Goal: Information Seeking & Learning: Check status

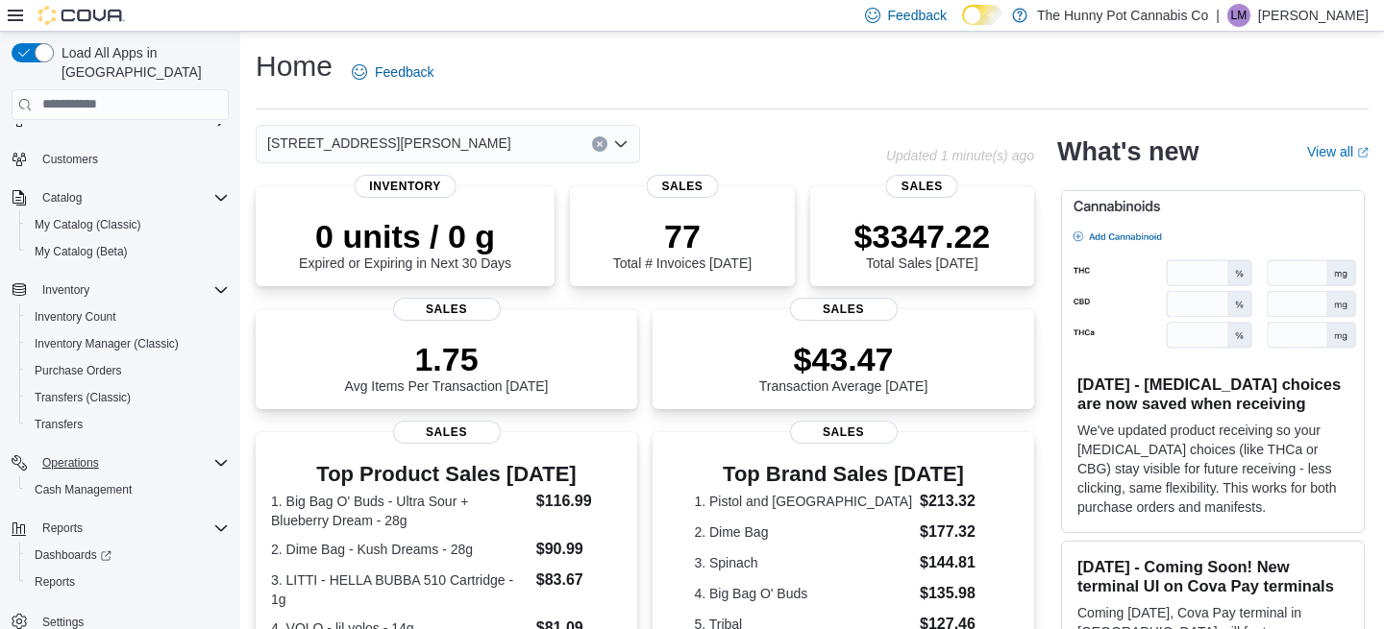
scroll to position [66, 0]
click at [67, 573] on span "Reports" at bounding box center [55, 580] width 40 height 15
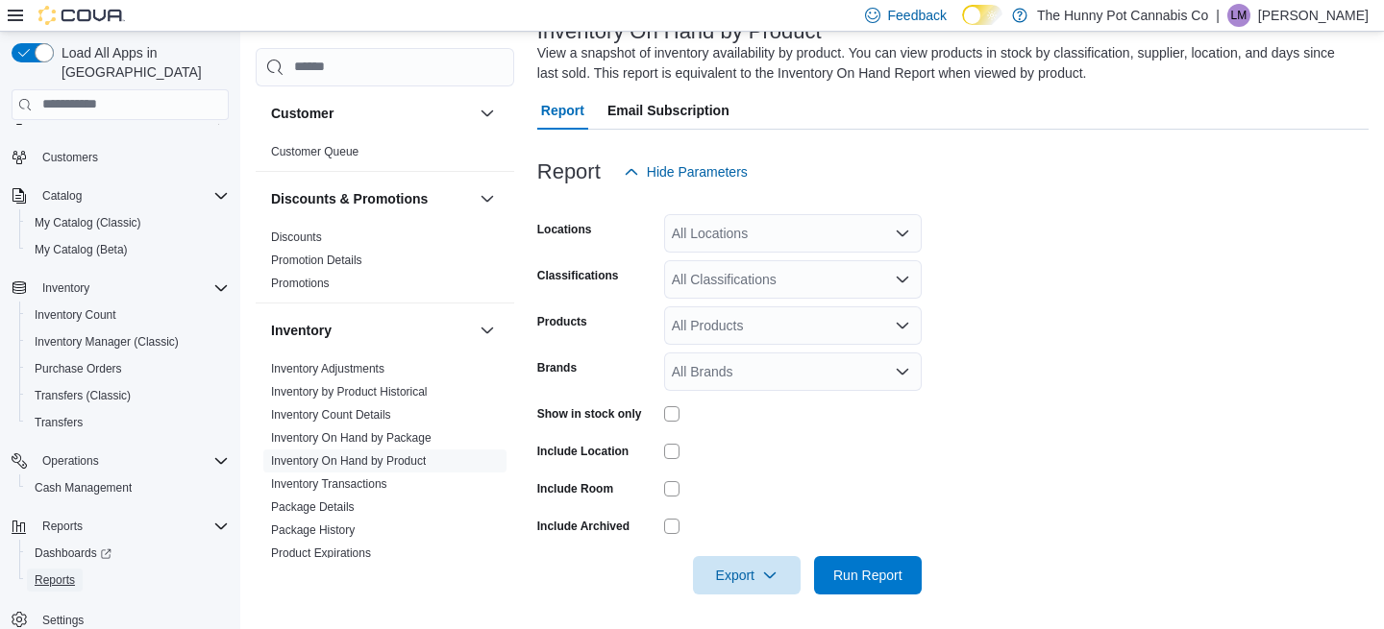
scroll to position [139, 0]
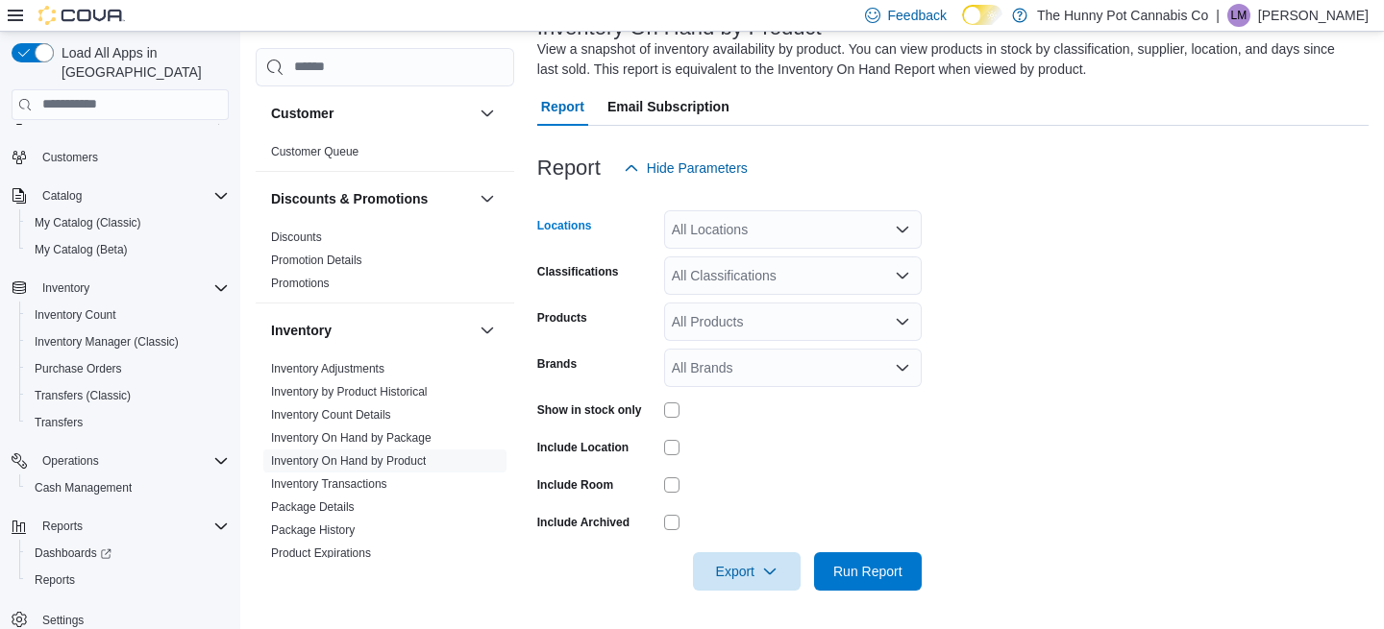
click at [736, 225] on div "All Locations" at bounding box center [792, 229] width 257 height 38
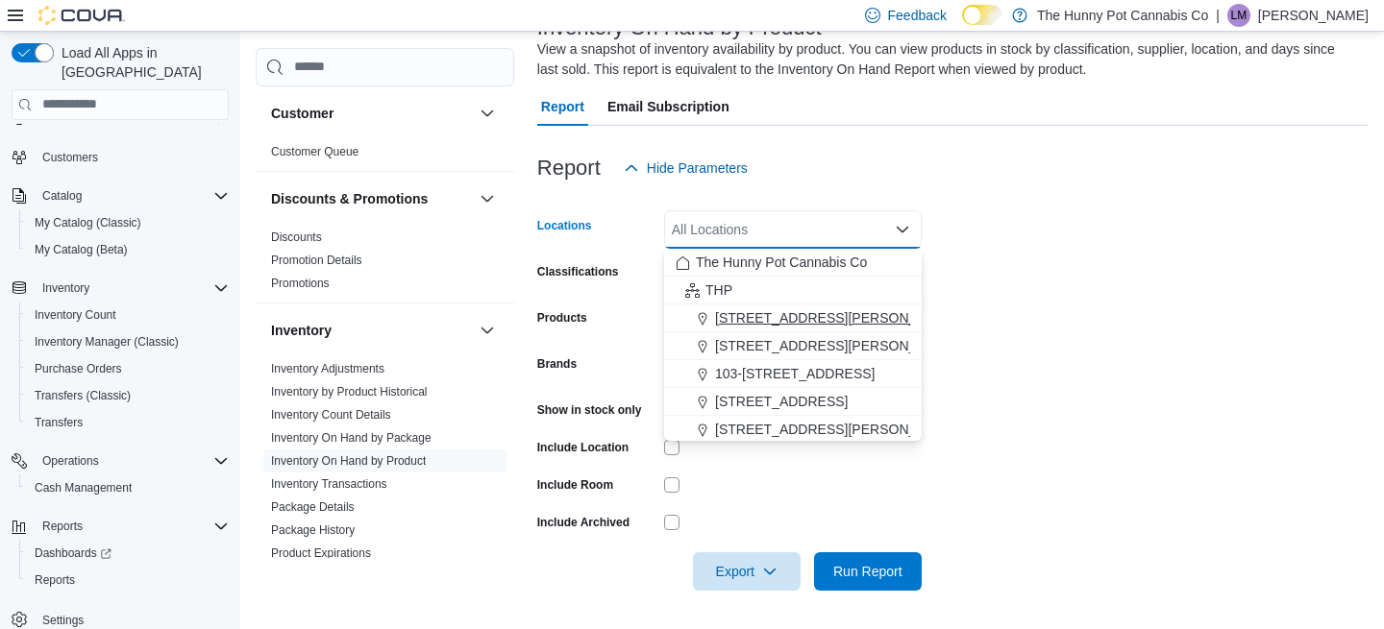
click at [744, 319] on span "[STREET_ADDRESS][PERSON_NAME]" at bounding box center [837, 317] width 244 height 19
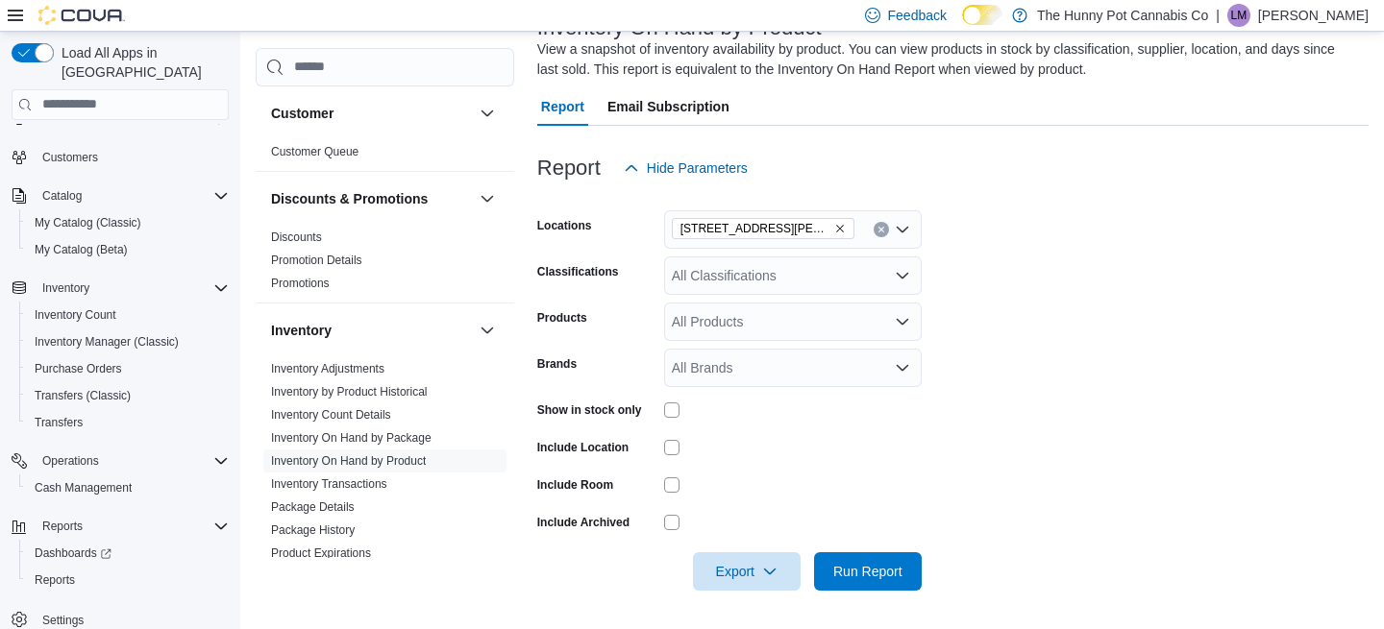
click at [601, 414] on label "Show in stock only" at bounding box center [589, 410] width 105 height 15
click at [906, 572] on span "Run Report" at bounding box center [867, 571] width 85 height 38
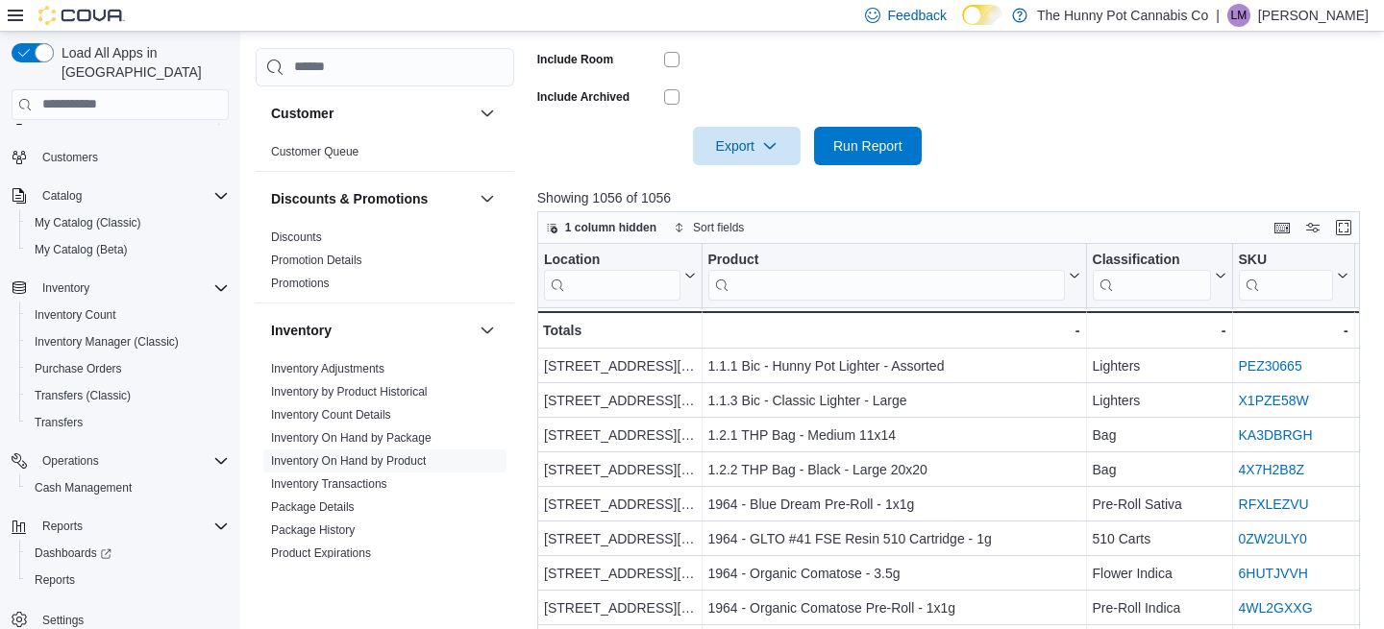
scroll to position [650, 0]
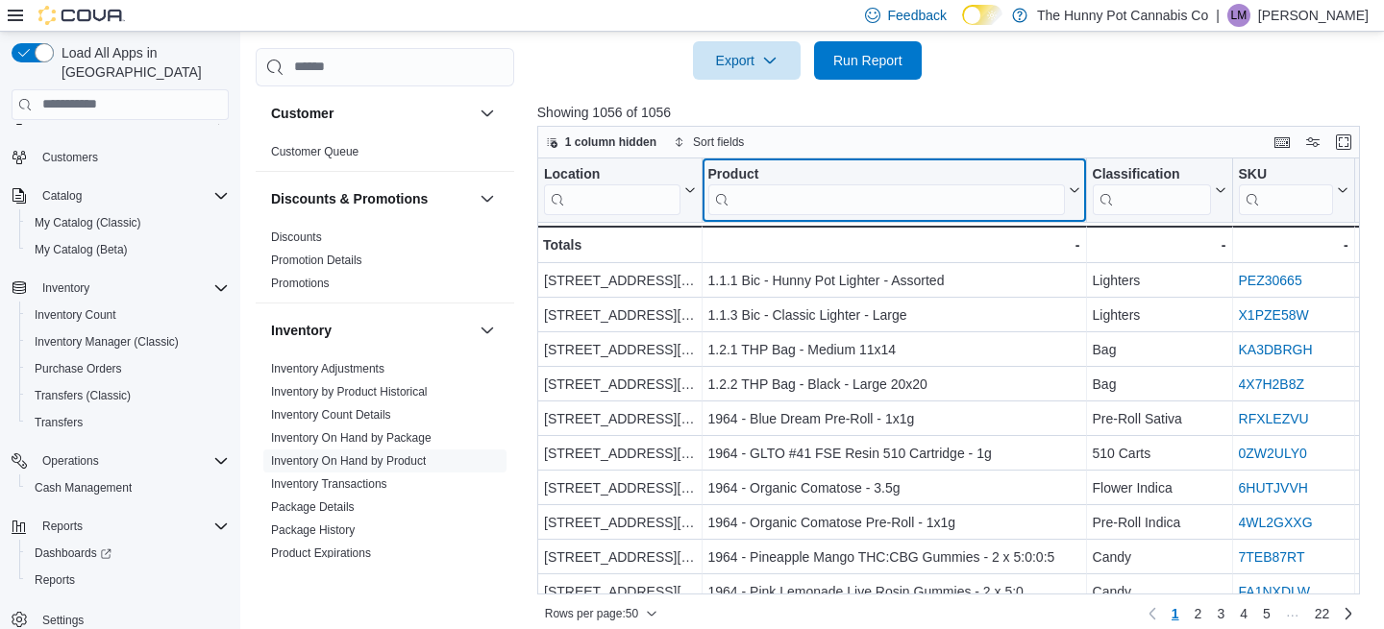
click at [792, 194] on input "search" at bounding box center [885, 199] width 356 height 31
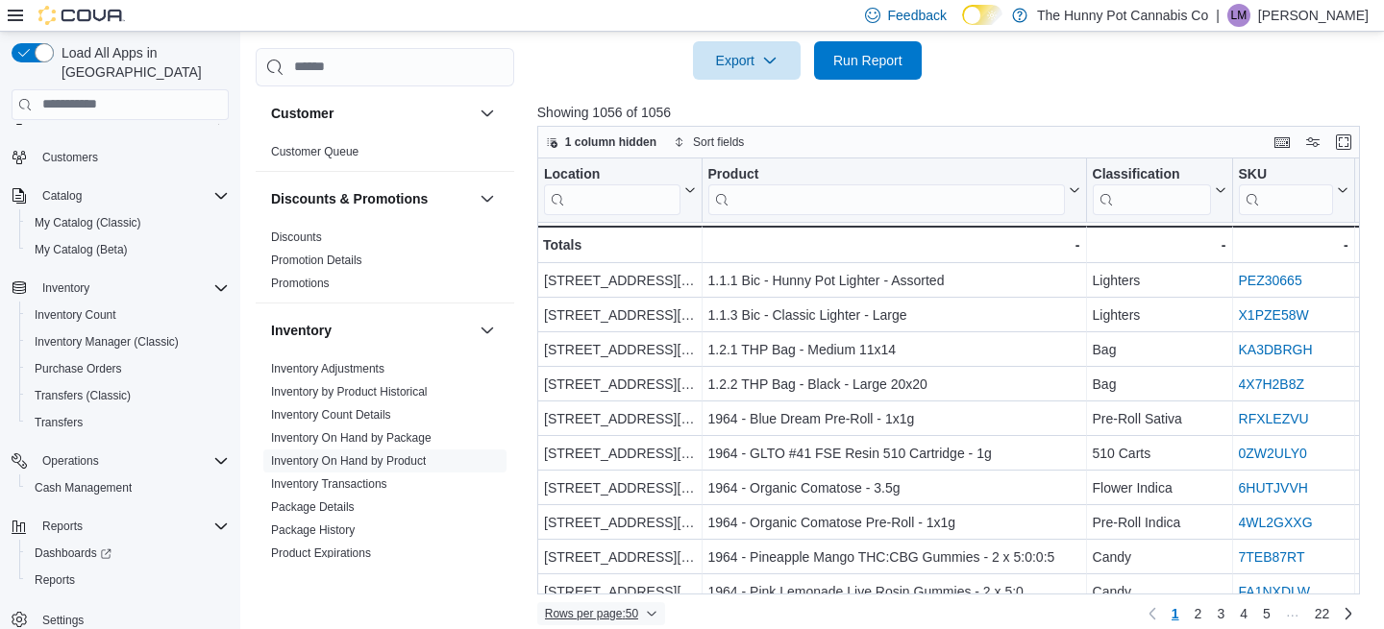
click at [654, 607] on span "Rows per page : 50" at bounding box center [601, 613] width 112 height 23
click at [627, 578] on span "100 rows" at bounding box center [631, 573] width 61 height 15
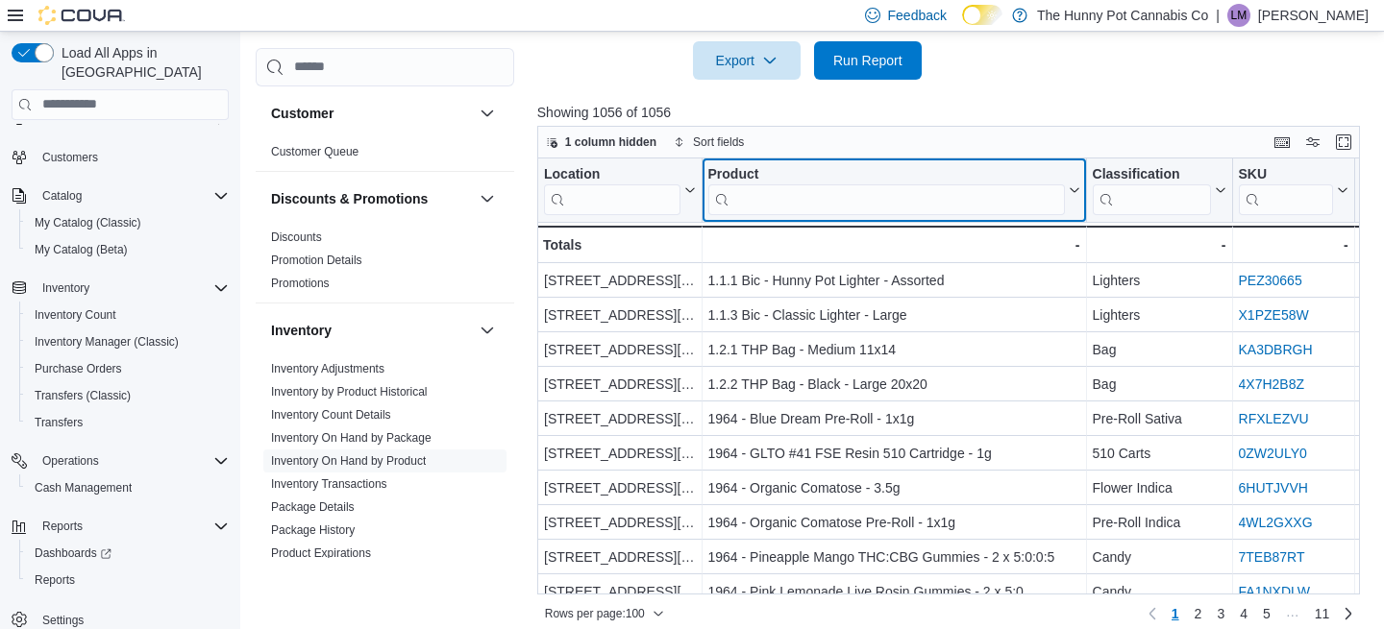
click at [772, 216] on div "Product Click to view column header actions" at bounding box center [893, 191] width 384 height 64
click at [762, 204] on input "search" at bounding box center [885, 199] width 356 height 31
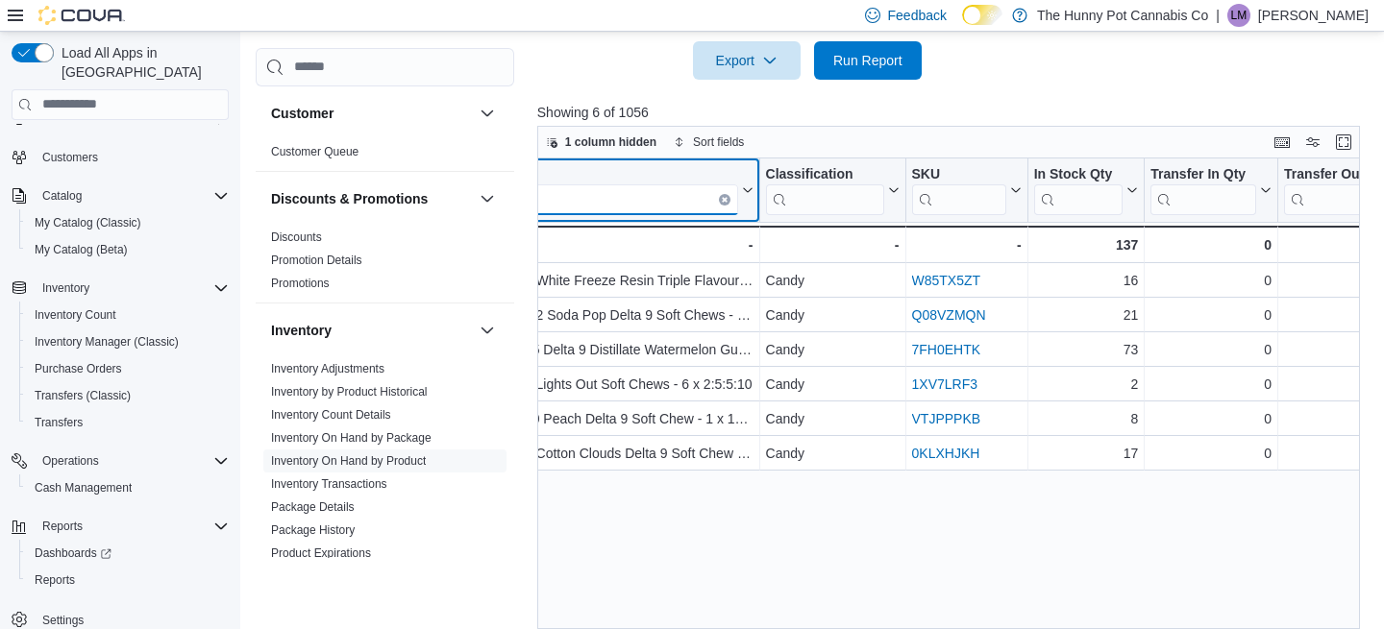
scroll to position [0, 340]
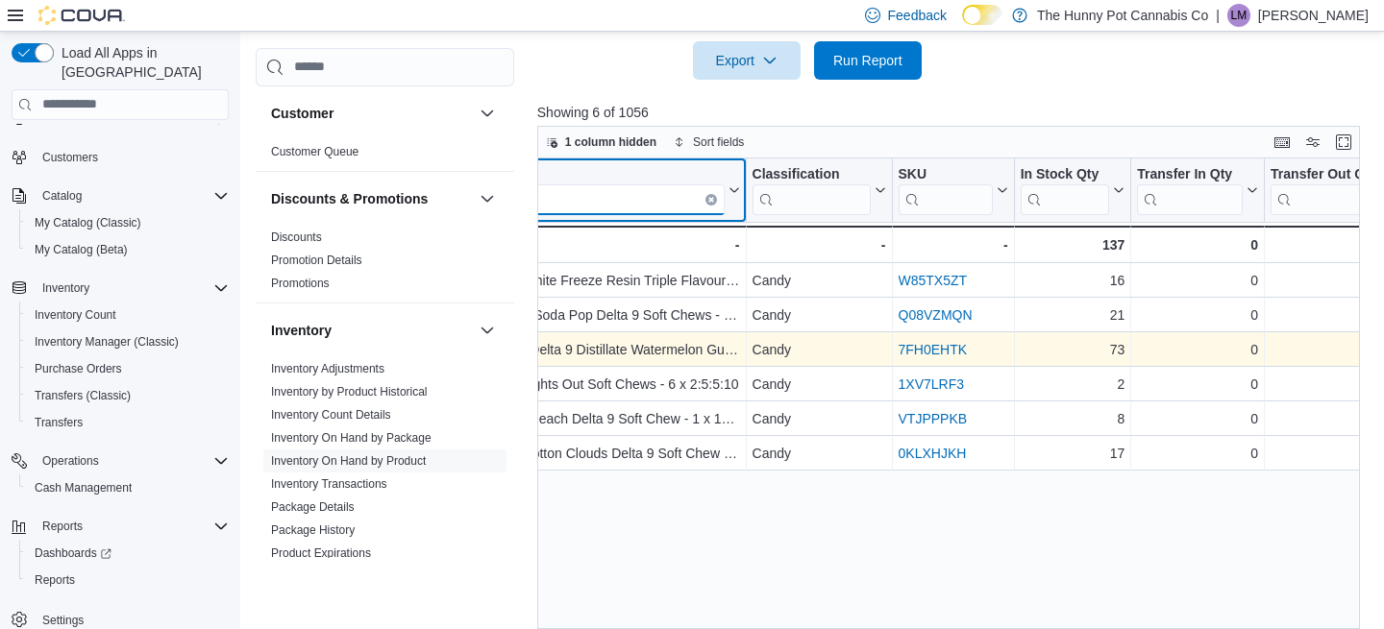
type input "*****"
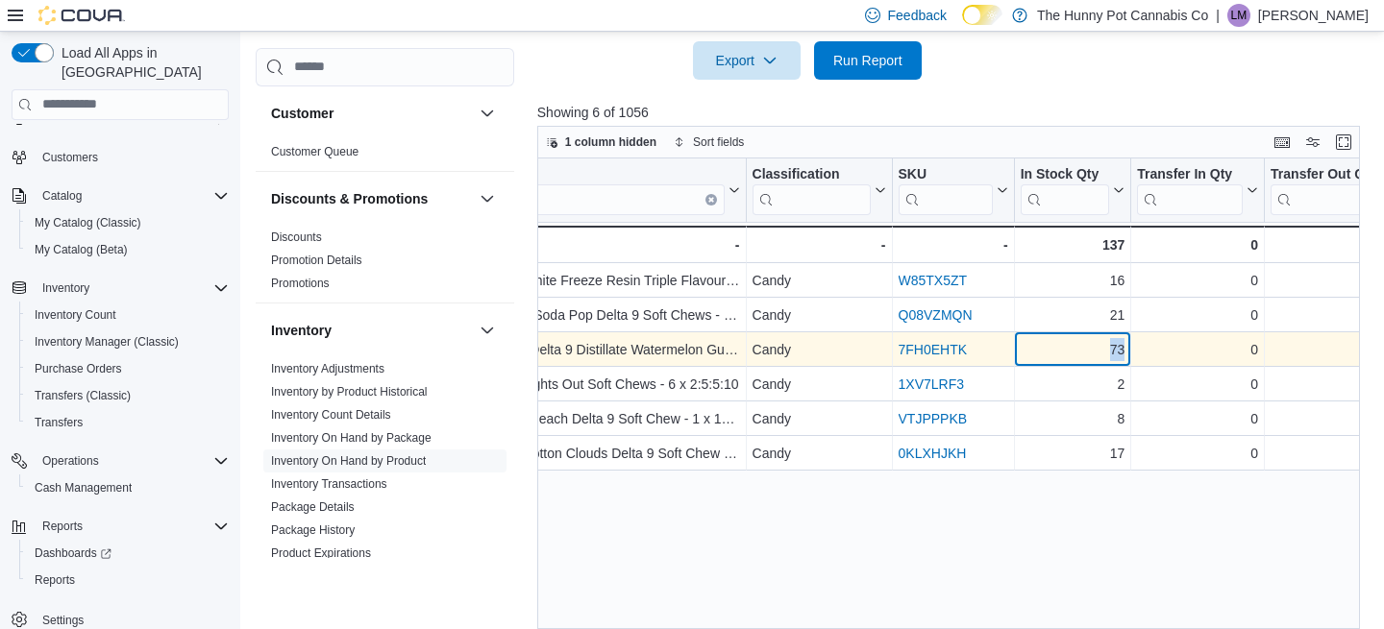
drag, startPoint x: 1093, startPoint y: 353, endPoint x: 1128, endPoint y: 351, distance: 34.6
click at [1128, 351] on div "73 - In Stock Qty, column 5, row 3" at bounding box center [1072, 349] width 117 height 35
